Goal: Task Accomplishment & Management: Manage account settings

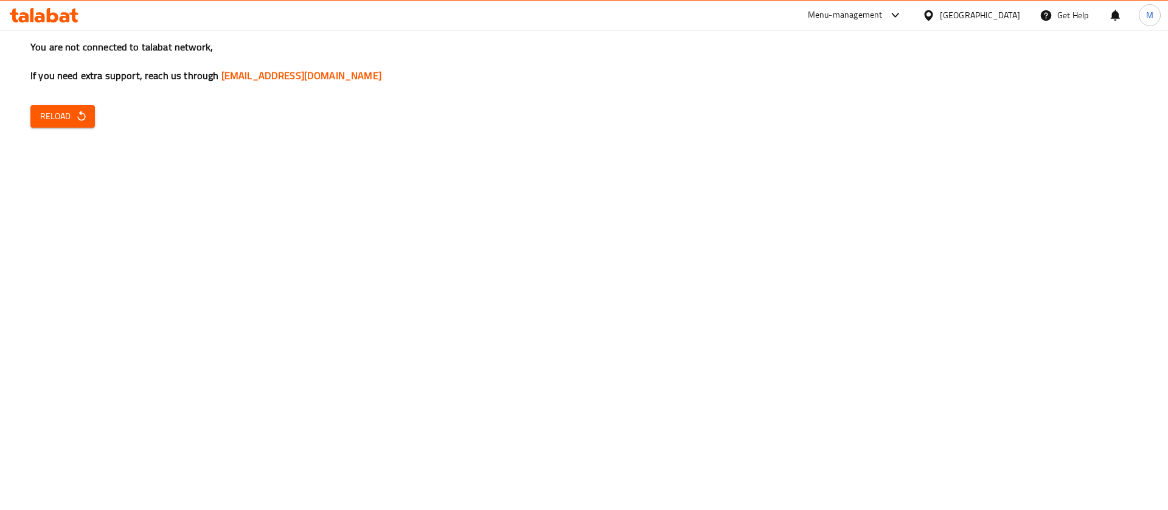
click at [71, 117] on span "Reload" at bounding box center [62, 116] width 45 height 15
click at [48, 119] on span "Reload" at bounding box center [62, 116] width 45 height 15
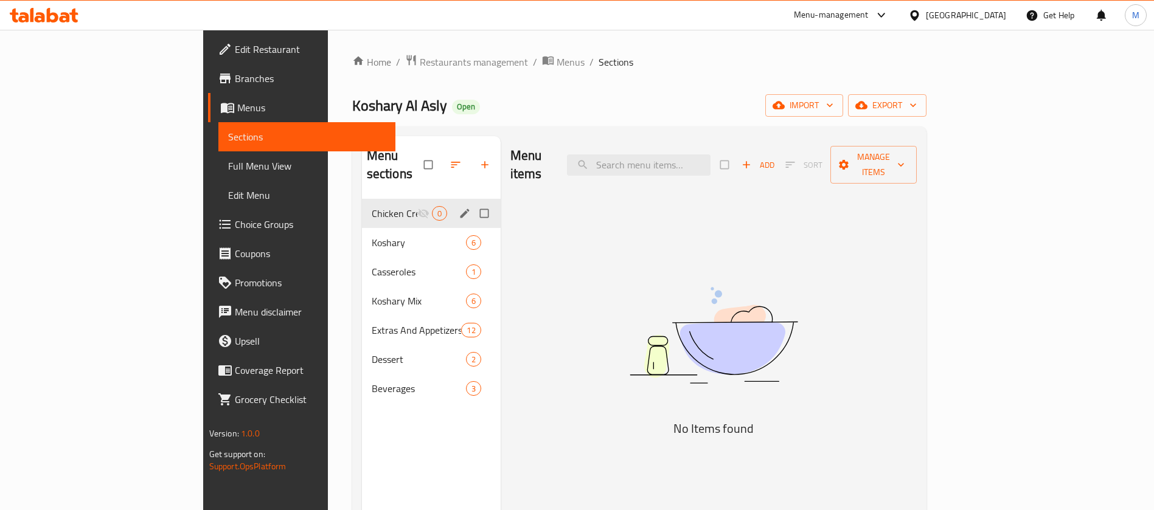
click at [473, 202] on input "Menu sections" at bounding box center [486, 213] width 26 height 23
checkbox input "true"
click at [438, 159] on icon "button" at bounding box center [444, 165] width 12 height 12
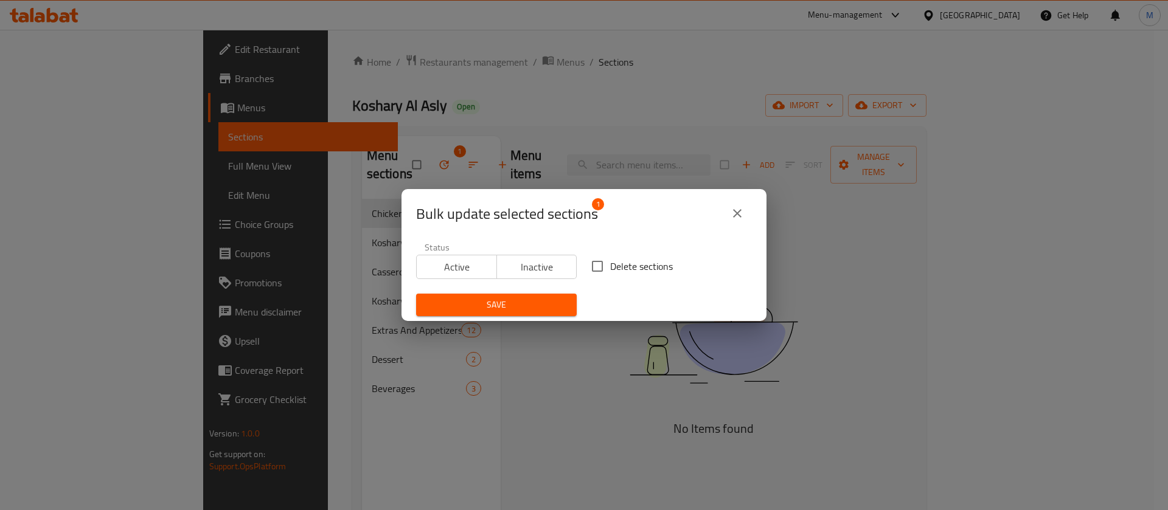
click at [622, 268] on span "Delete sections" at bounding box center [641, 266] width 63 height 15
click at [610, 268] on input "Delete sections" at bounding box center [598, 267] width 26 height 26
checkbox input "true"
click at [538, 304] on span "Save" at bounding box center [496, 304] width 141 height 15
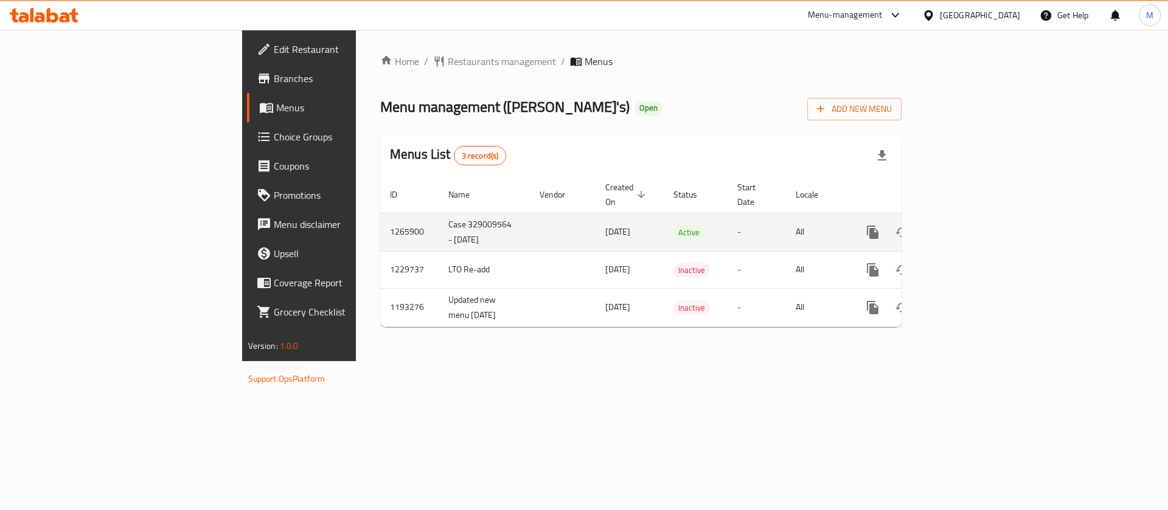
click at [975, 218] on link "enhanced table" at bounding box center [960, 232] width 29 height 29
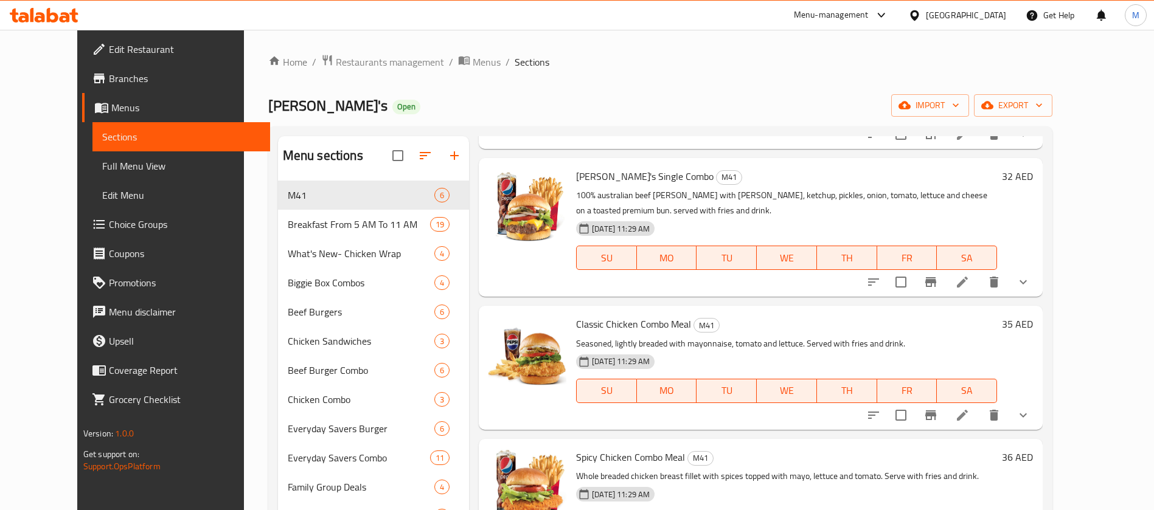
click at [71, 20] on icon at bounding box center [44, 15] width 69 height 15
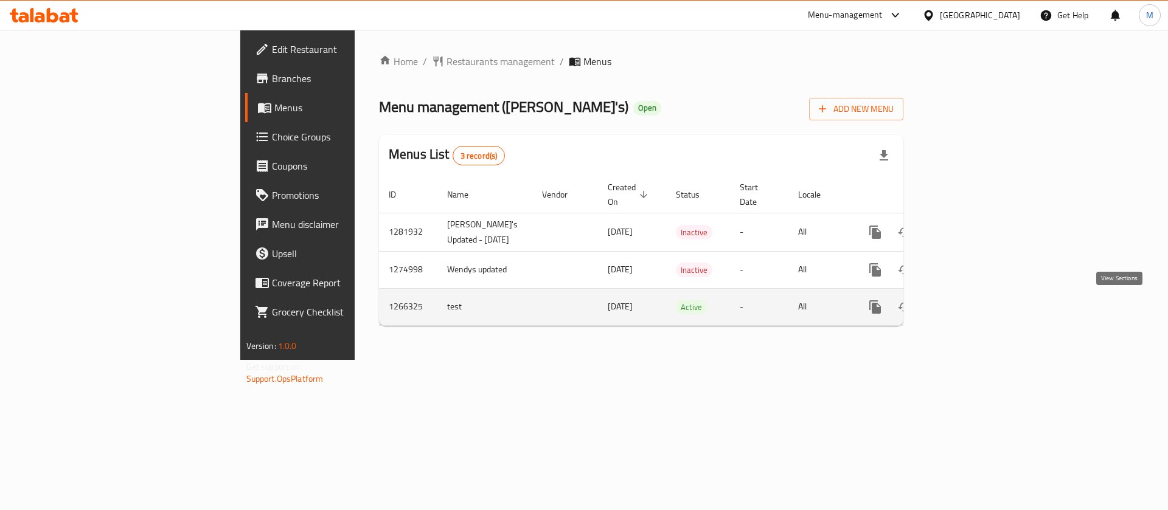
click at [970, 305] on icon "enhanced table" at bounding box center [963, 307] width 15 height 15
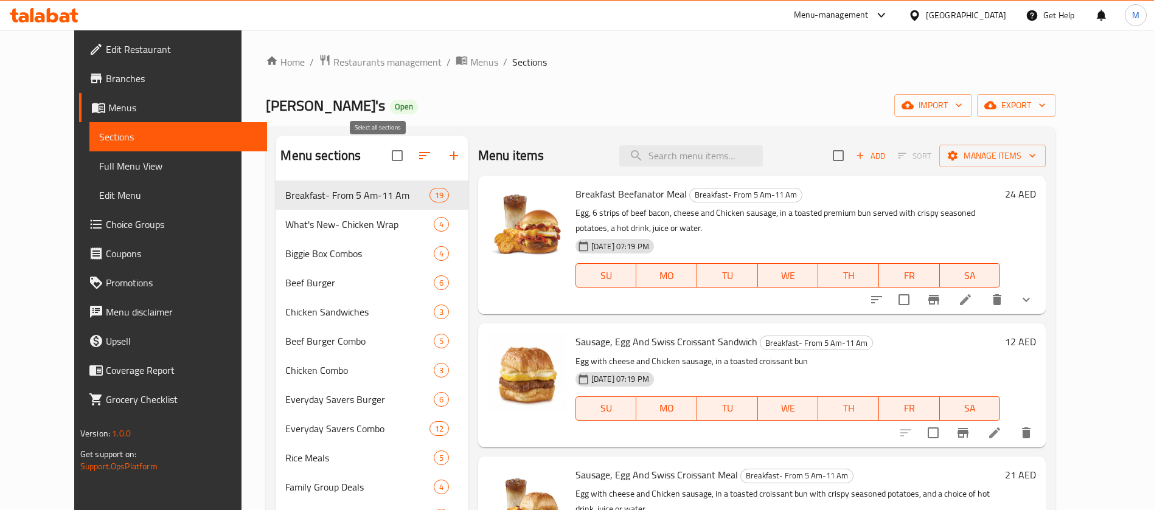
click at [384, 159] on input "checkbox" at bounding box center [397, 156] width 26 height 26
checkbox input "true"
